Goal: Complete application form

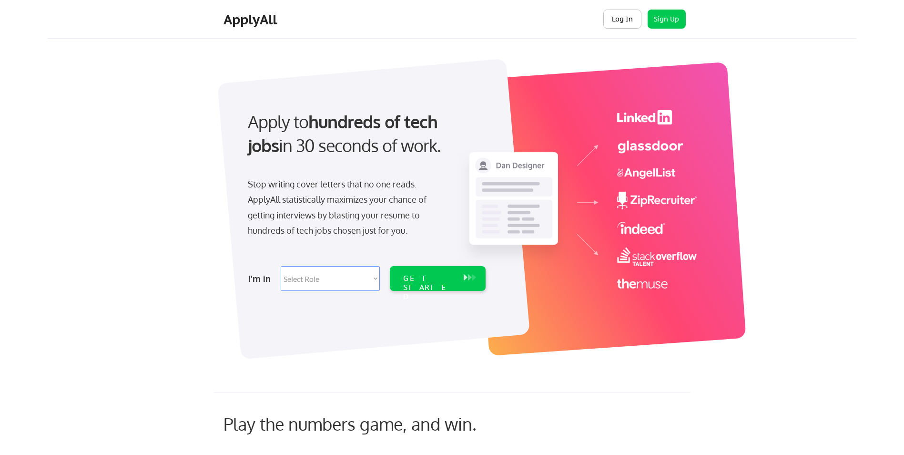
click at [626, 25] on button "Log In" at bounding box center [623, 19] width 38 height 19
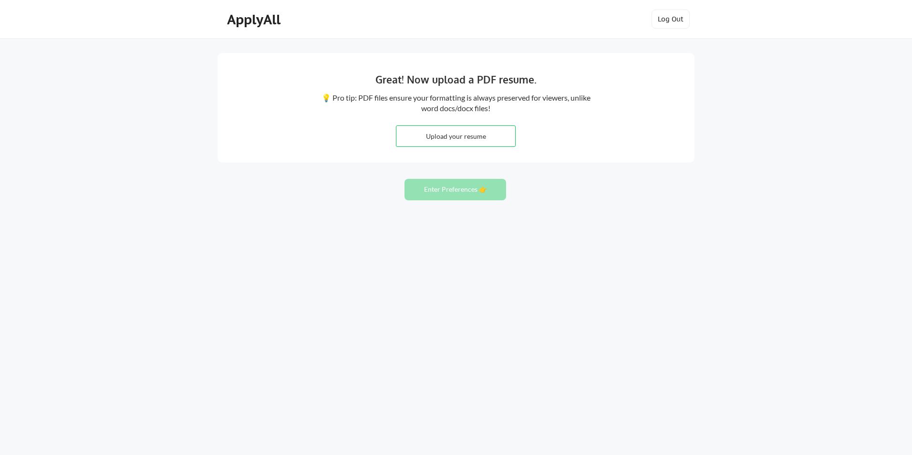
click at [484, 138] on input "file" at bounding box center [455, 136] width 119 height 20
type input "C:\fakepath\Martin Gill Coronado Resume.pdf"
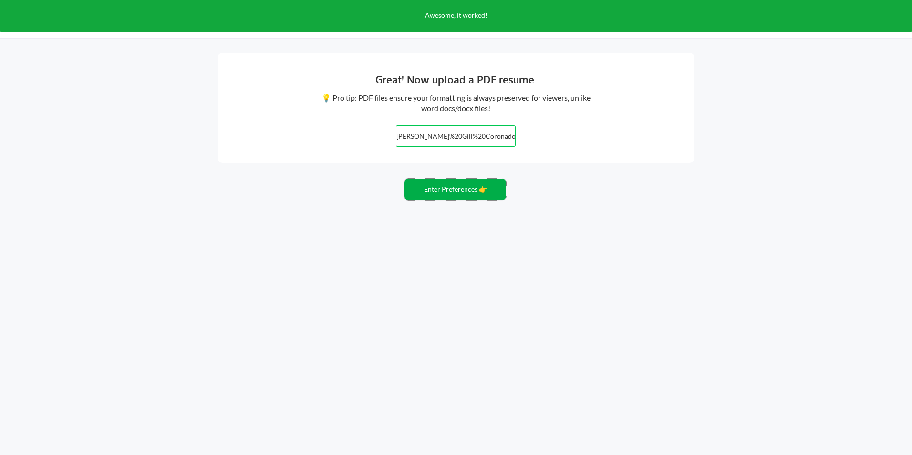
click at [474, 195] on button "Enter Preferences 👉" at bounding box center [455, 189] width 102 height 21
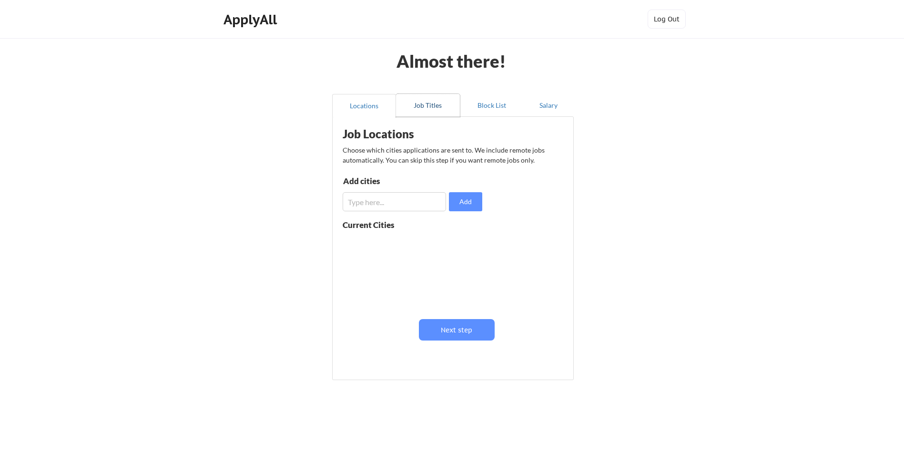
click at [439, 105] on button "Job Titles" at bounding box center [428, 105] width 64 height 23
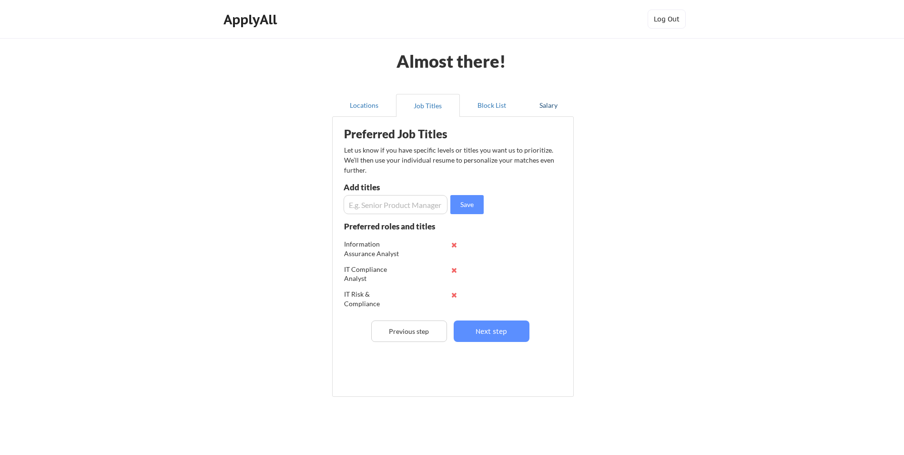
click at [550, 106] on button "Salary" at bounding box center [549, 105] width 50 height 23
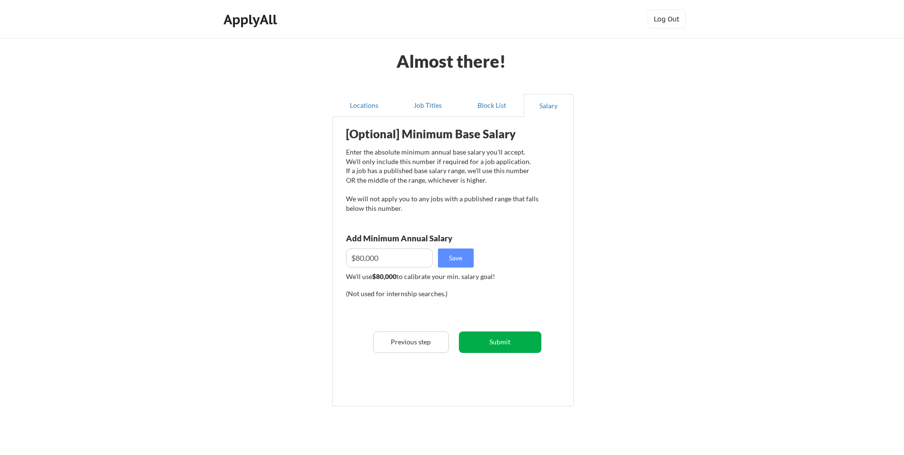
click at [481, 334] on button "Submit" at bounding box center [500, 341] width 82 height 21
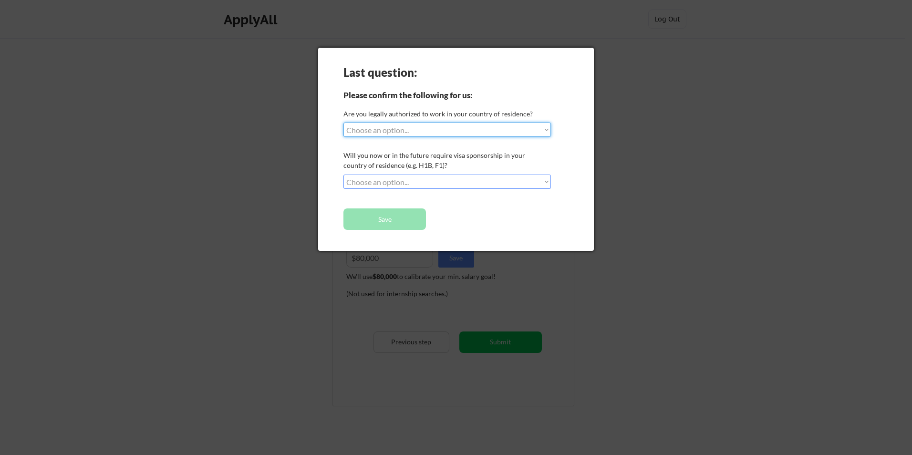
click at [456, 133] on select "Choose an option... Yes, I am a [DEMOGRAPHIC_DATA] Citizen Yes, I am a [DEMOGRA…" at bounding box center [446, 130] width 207 height 14
click at [343, 123] on select "Choose an option... Yes, I am a [DEMOGRAPHIC_DATA] Citizen Yes, I am a [DEMOGRA…" at bounding box center [446, 130] width 207 height 14
select select ""PLACEHOLDER_1427118222253""
